Goal: Task Accomplishment & Management: Manage account settings

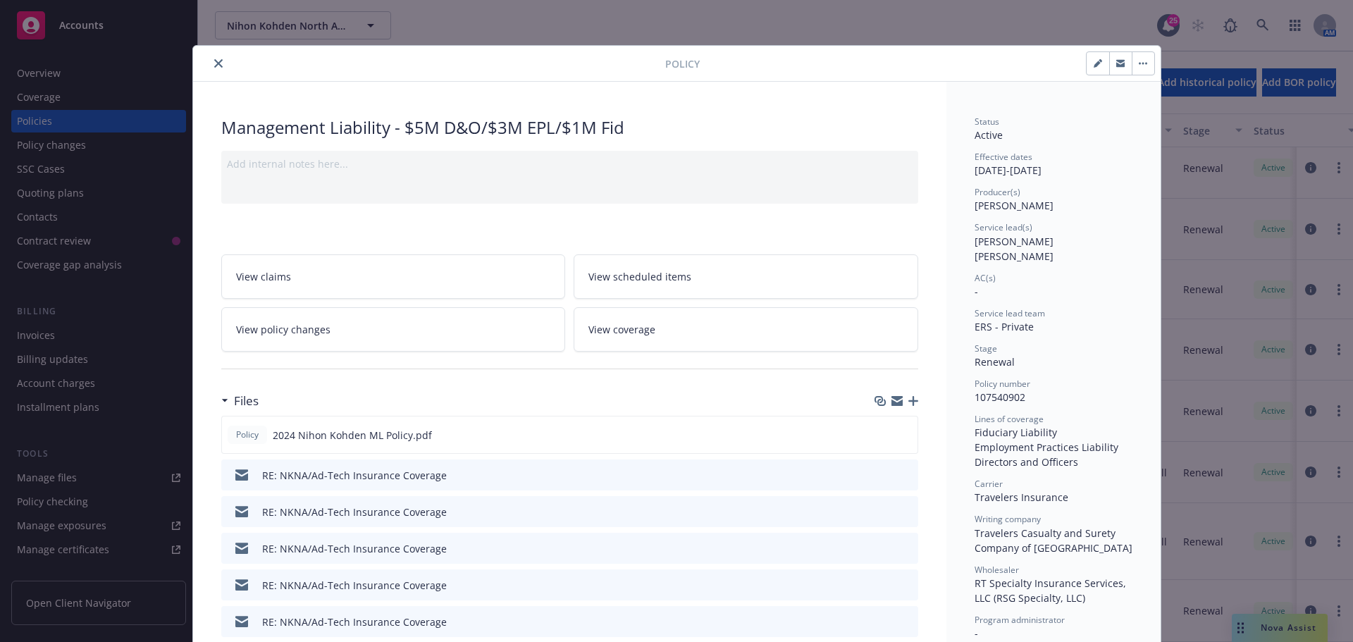
drag, startPoint x: 212, startPoint y: 65, endPoint x: 273, endPoint y: 59, distance: 60.9
click at [214, 65] on icon "close" at bounding box center [218, 63] width 8 height 8
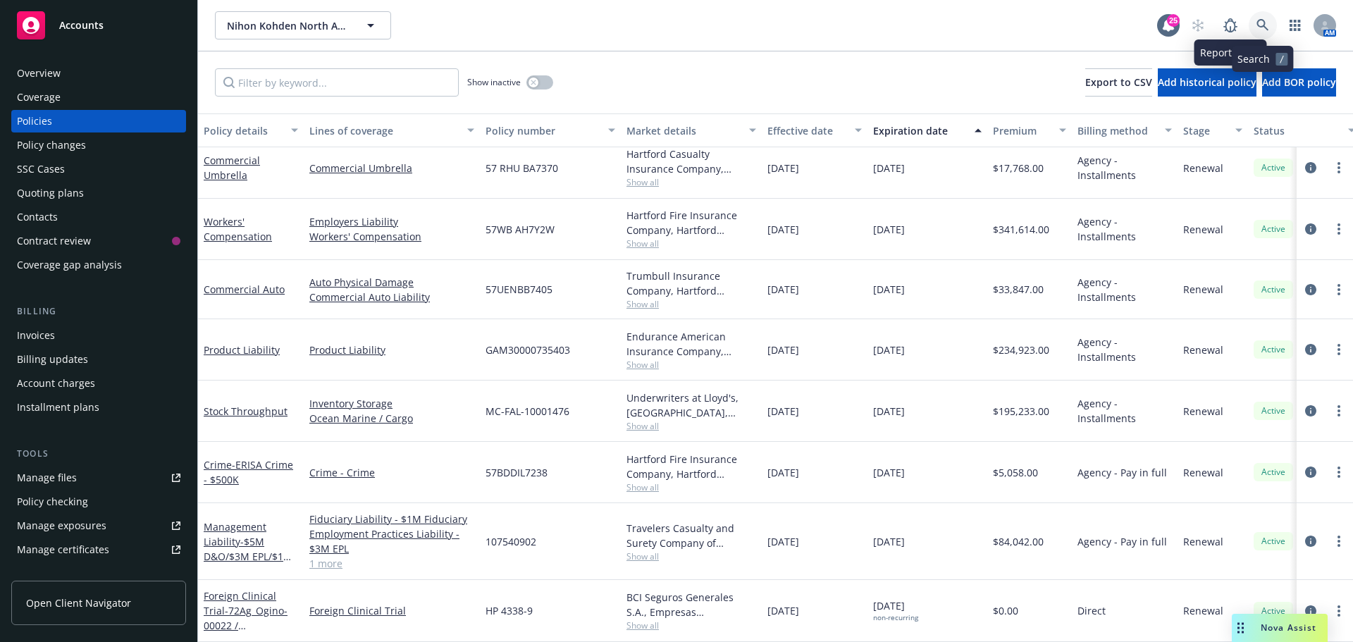
click at [1261, 20] on icon at bounding box center [1263, 25] width 12 height 12
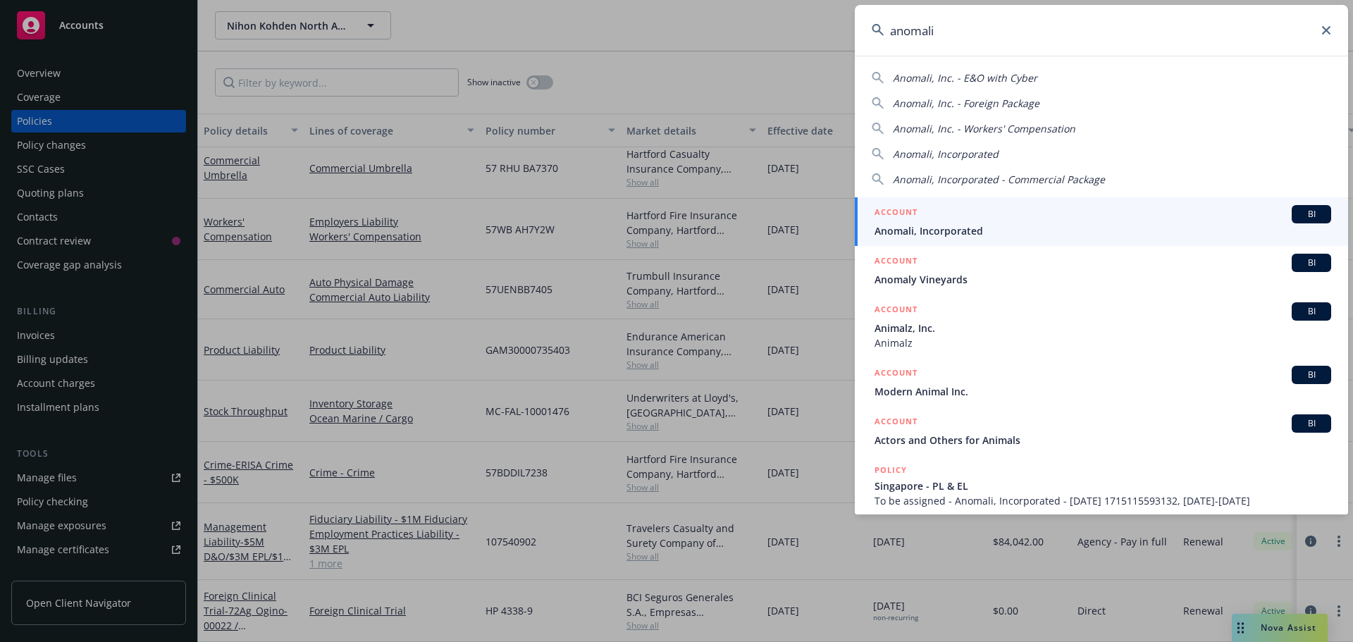
type input "anomali"
click at [1307, 211] on span "BI" at bounding box center [1311, 214] width 28 height 13
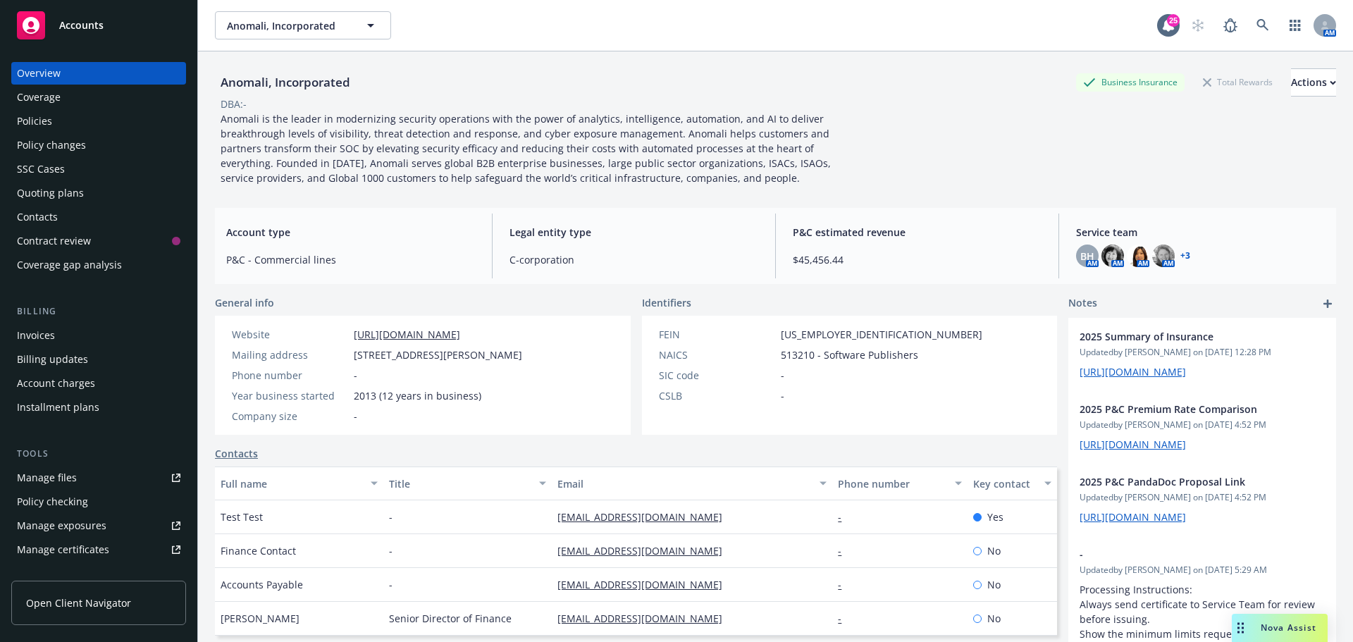
click at [1180, 253] on link "+ 3" at bounding box center [1185, 256] width 10 height 8
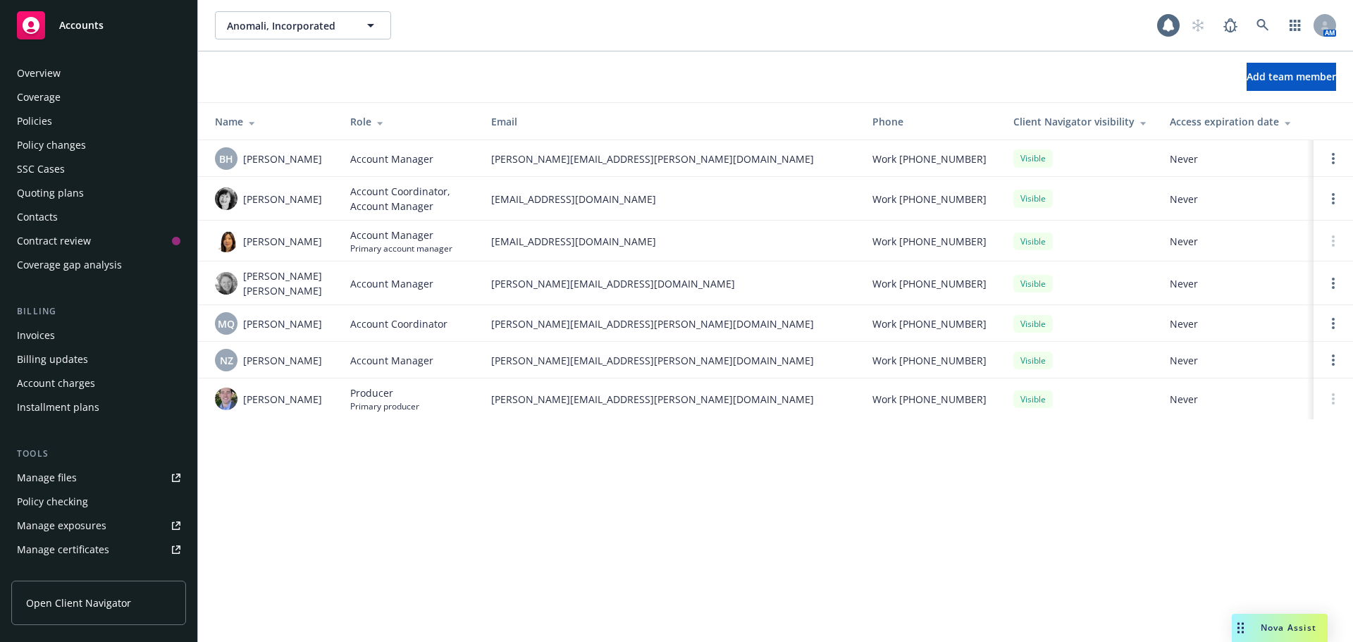
scroll to position [300, 0]
